Goal: Transaction & Acquisition: Purchase product/service

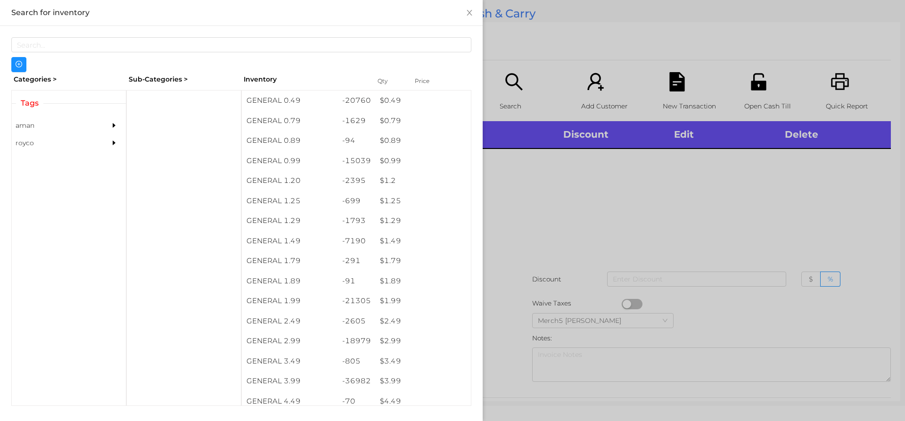
scroll to position [17, 0]
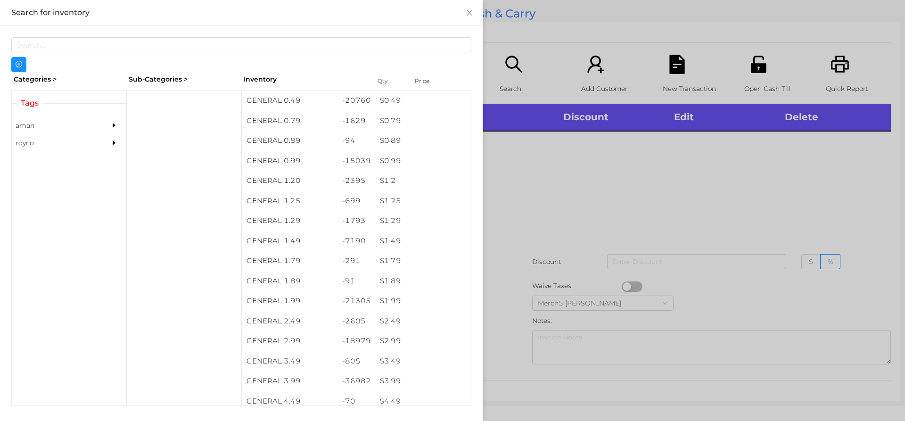
click at [709, 181] on div at bounding box center [452, 210] width 905 height 421
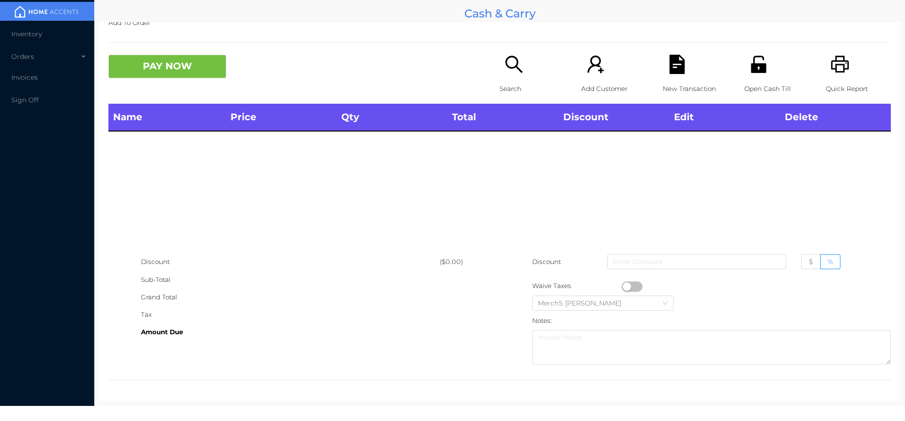
click at [505, 75] on div "Search" at bounding box center [532, 79] width 65 height 49
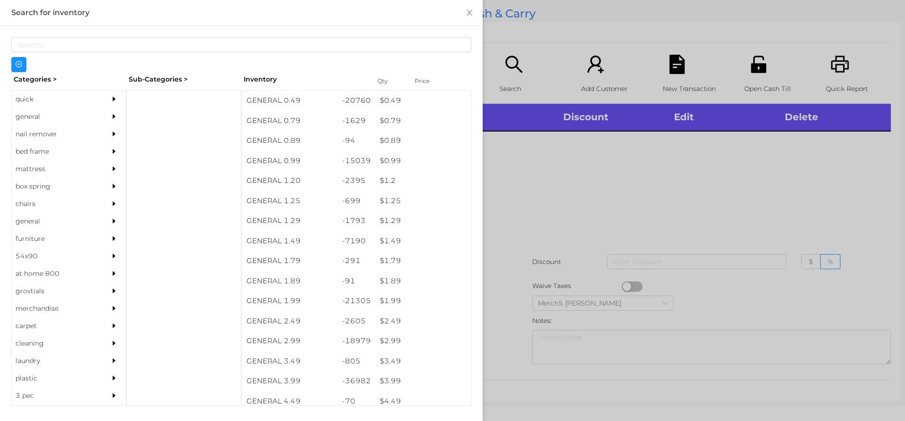
click at [93, 111] on div "general" at bounding box center [69, 116] width 114 height 17
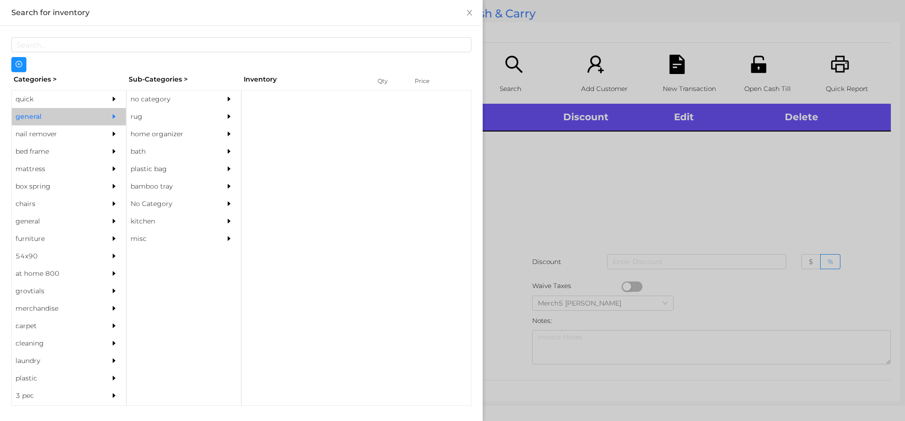
click at [186, 97] on div "no category" at bounding box center [170, 99] width 86 height 17
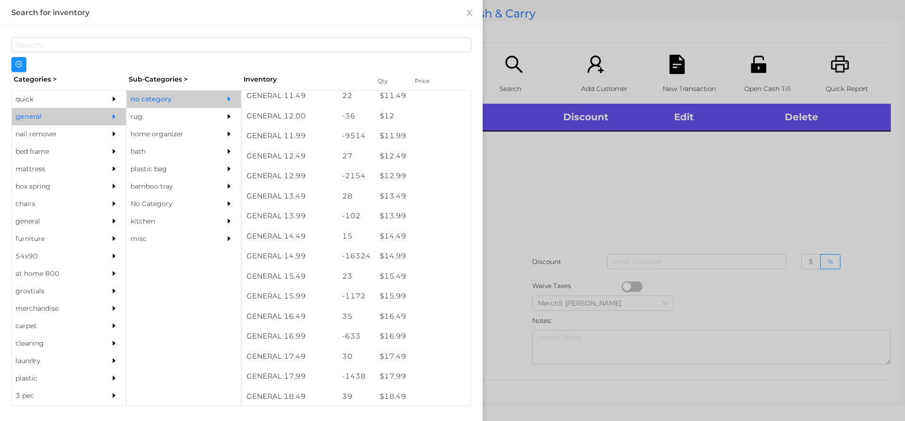
scroll to position [659, 0]
click at [430, 263] on div "$ 14.99" at bounding box center [423, 258] width 96 height 20
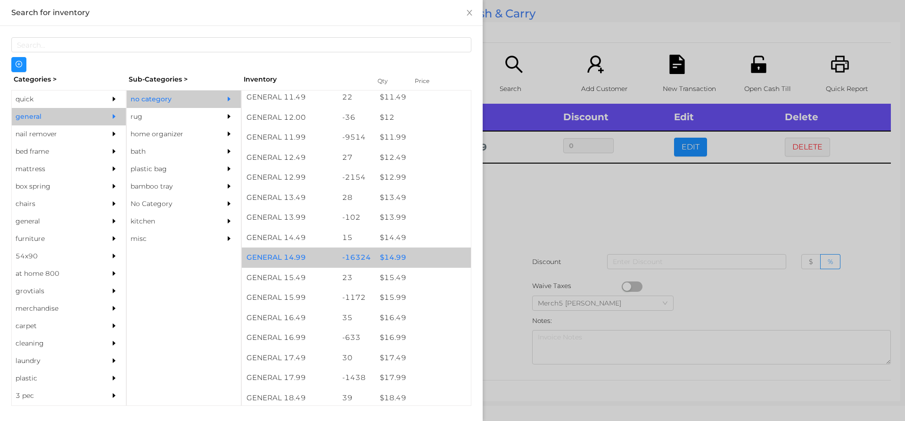
click at [433, 262] on div "$ 14.99" at bounding box center [423, 258] width 96 height 20
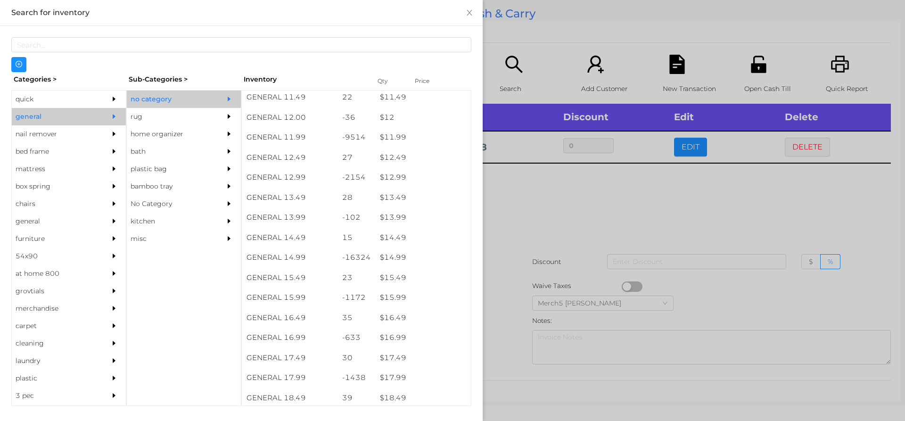
click at [619, 227] on div at bounding box center [452, 210] width 905 height 421
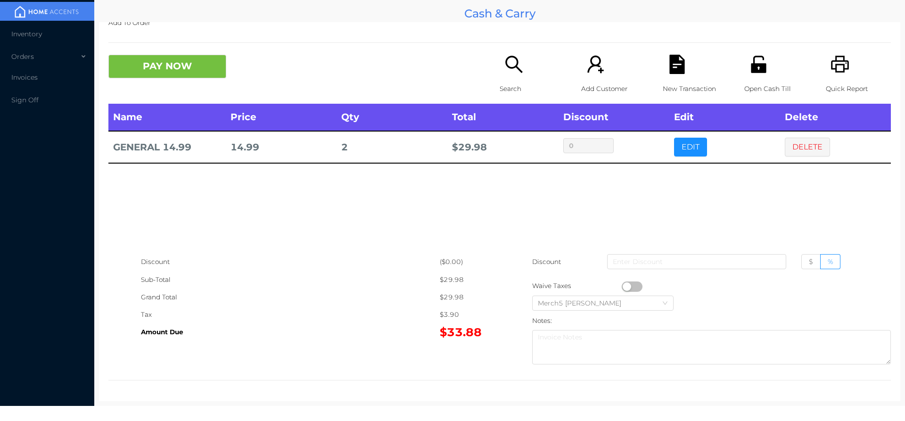
click at [203, 64] on button "PAY NOW" at bounding box center [167, 67] width 118 height 24
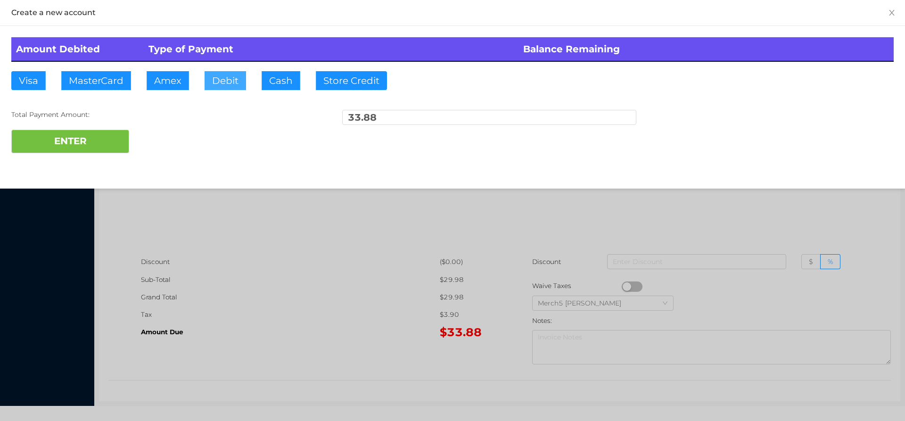
click at [236, 78] on button "Debit" at bounding box center [225, 80] width 41 height 19
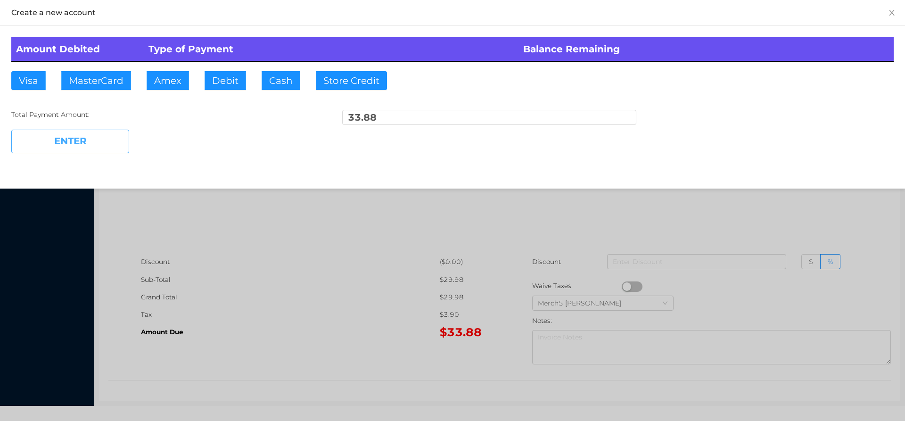
click at [122, 140] on button "ENTER" at bounding box center [70, 142] width 118 height 24
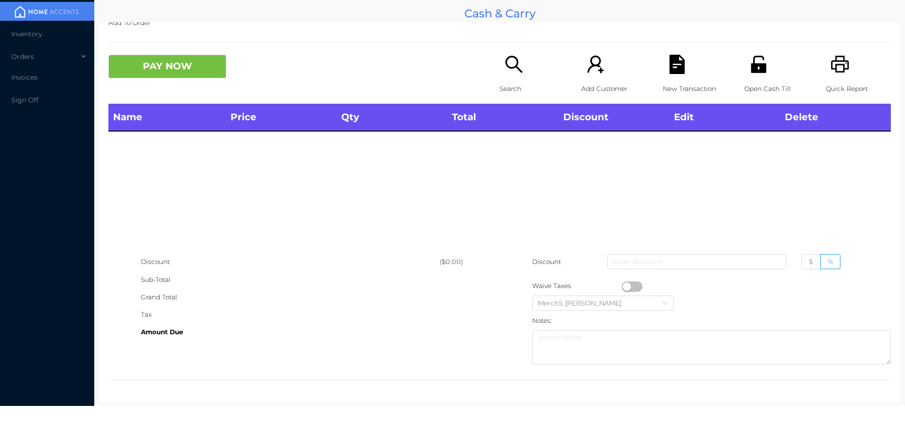
click at [831, 61] on icon "icon: printer" at bounding box center [840, 64] width 18 height 17
click at [837, 69] on icon "icon: printer" at bounding box center [840, 64] width 18 height 17
